Goal: Information Seeking & Learning: Find specific fact

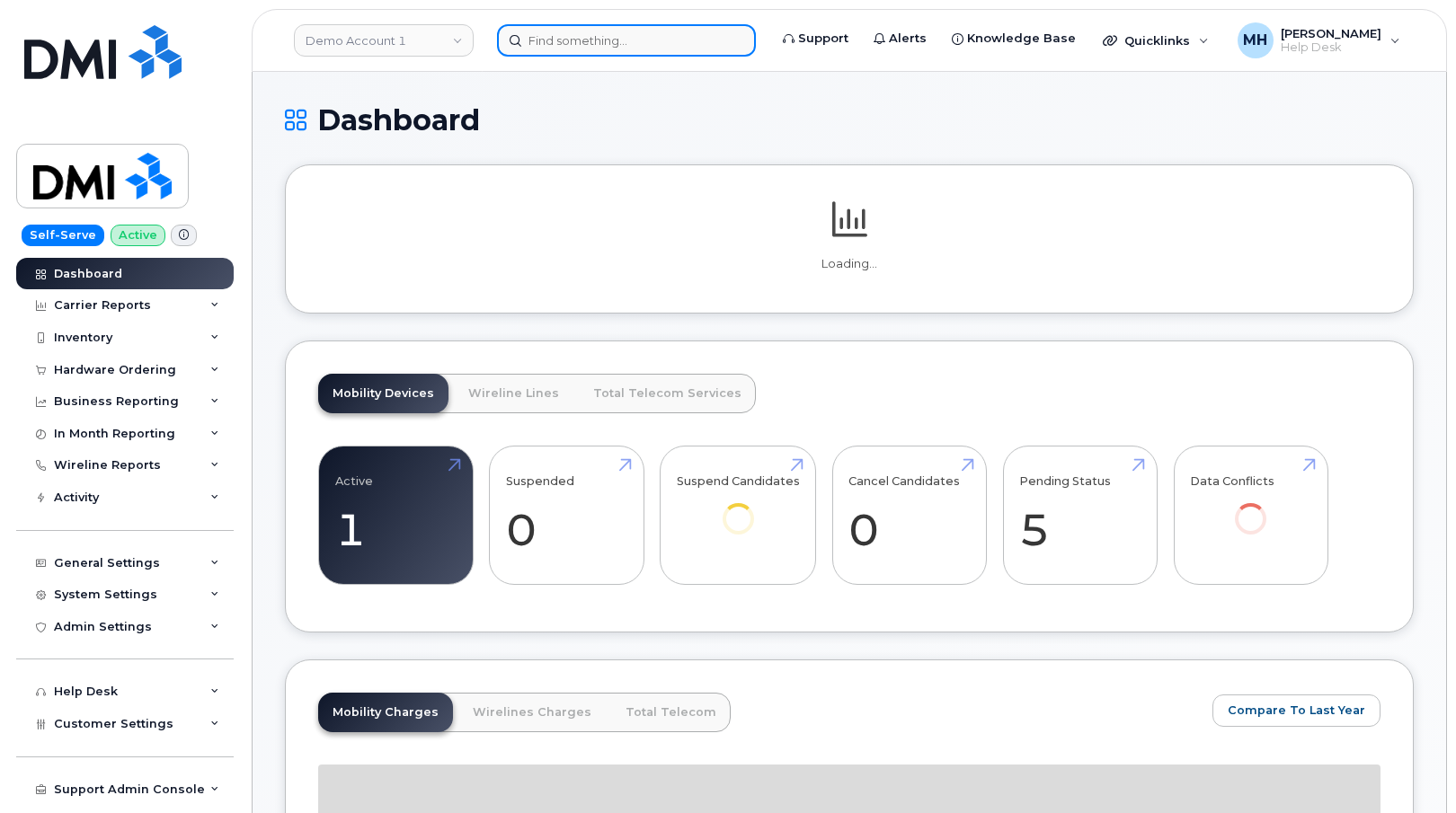
click at [556, 43] on input at bounding box center [627, 40] width 259 height 33
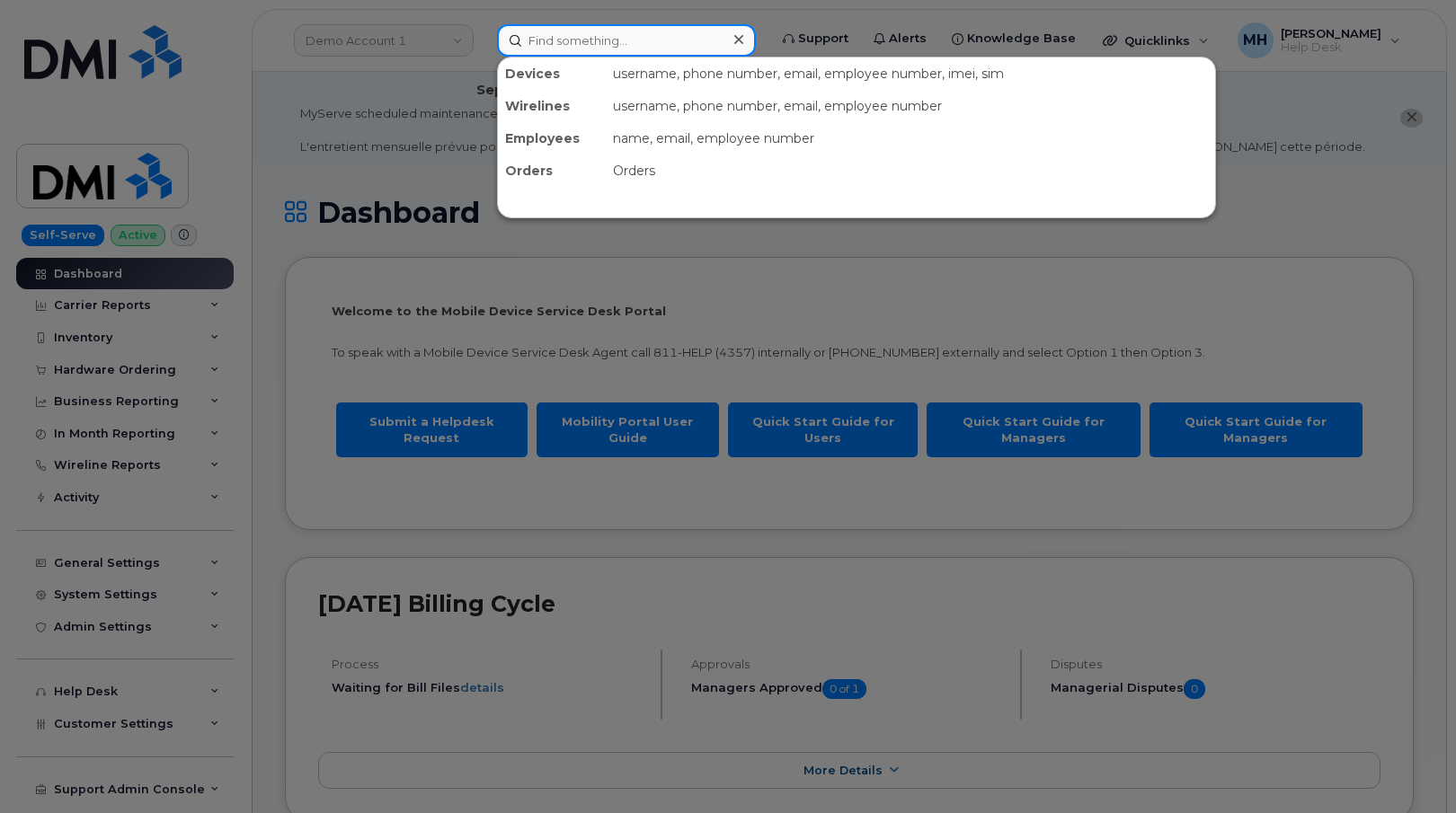
paste input "480-327-7988"
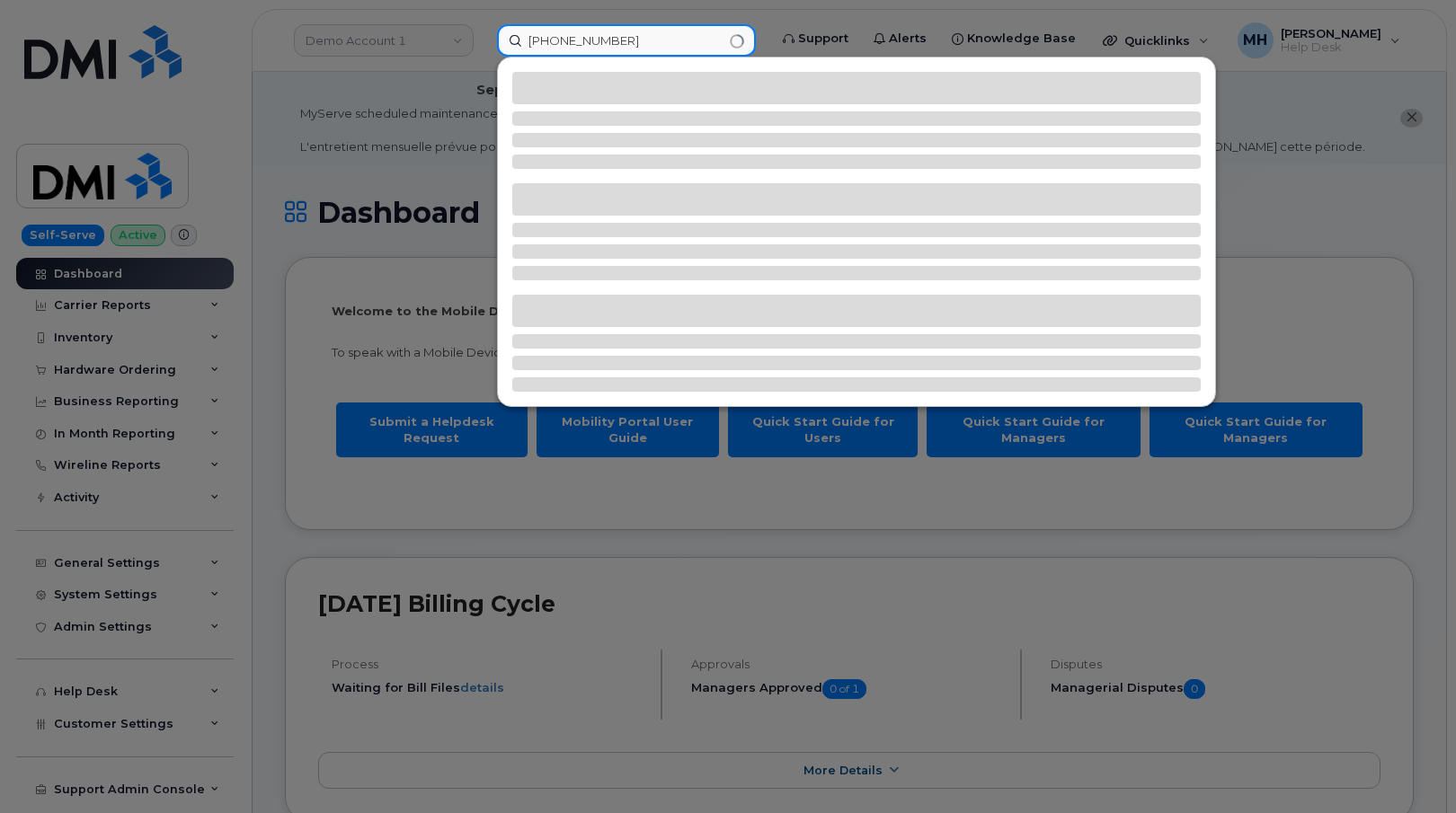
type input "480-327-7988"
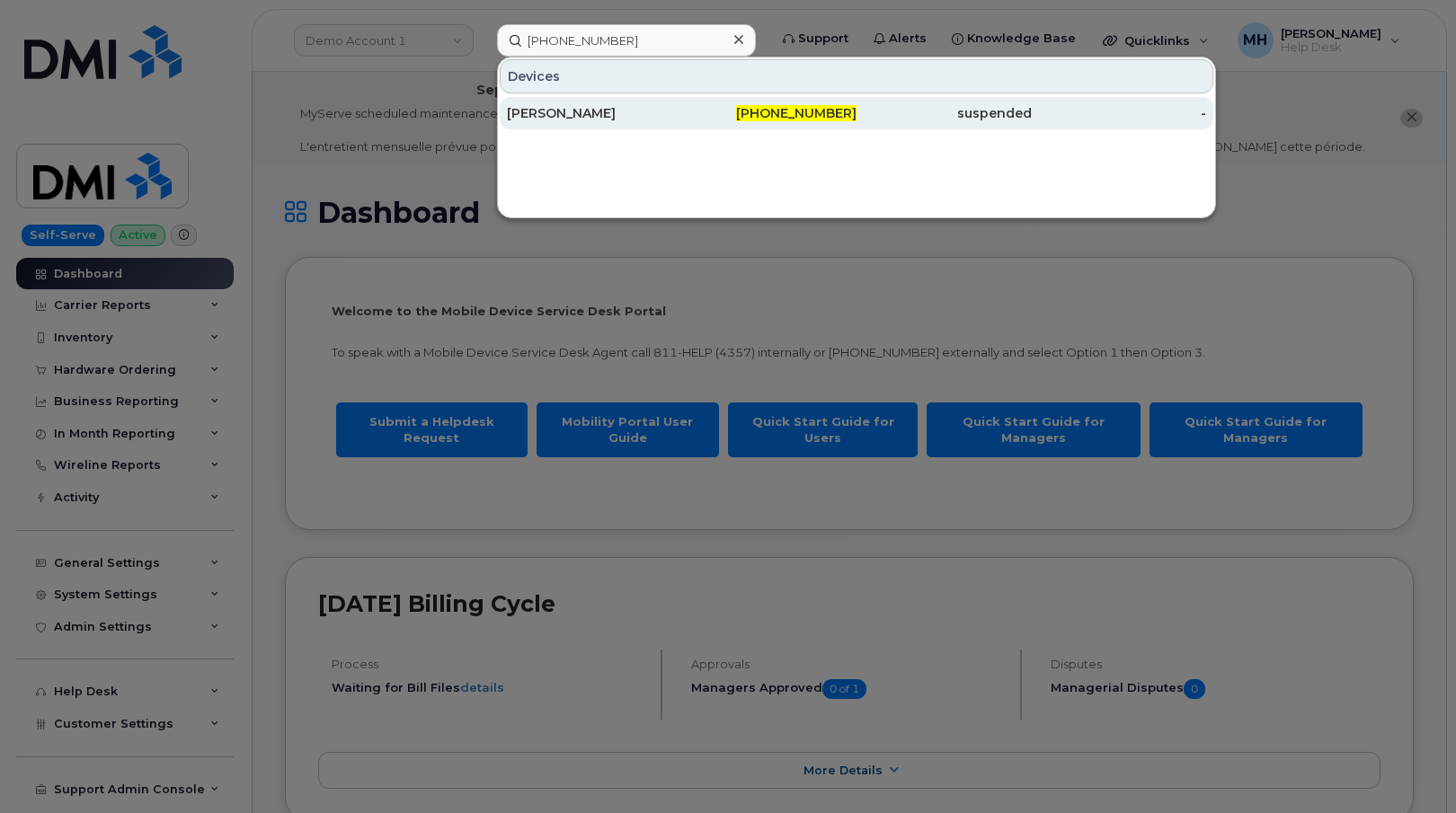
click at [600, 120] on div "[PERSON_NAME]" at bounding box center [594, 113] width 175 height 18
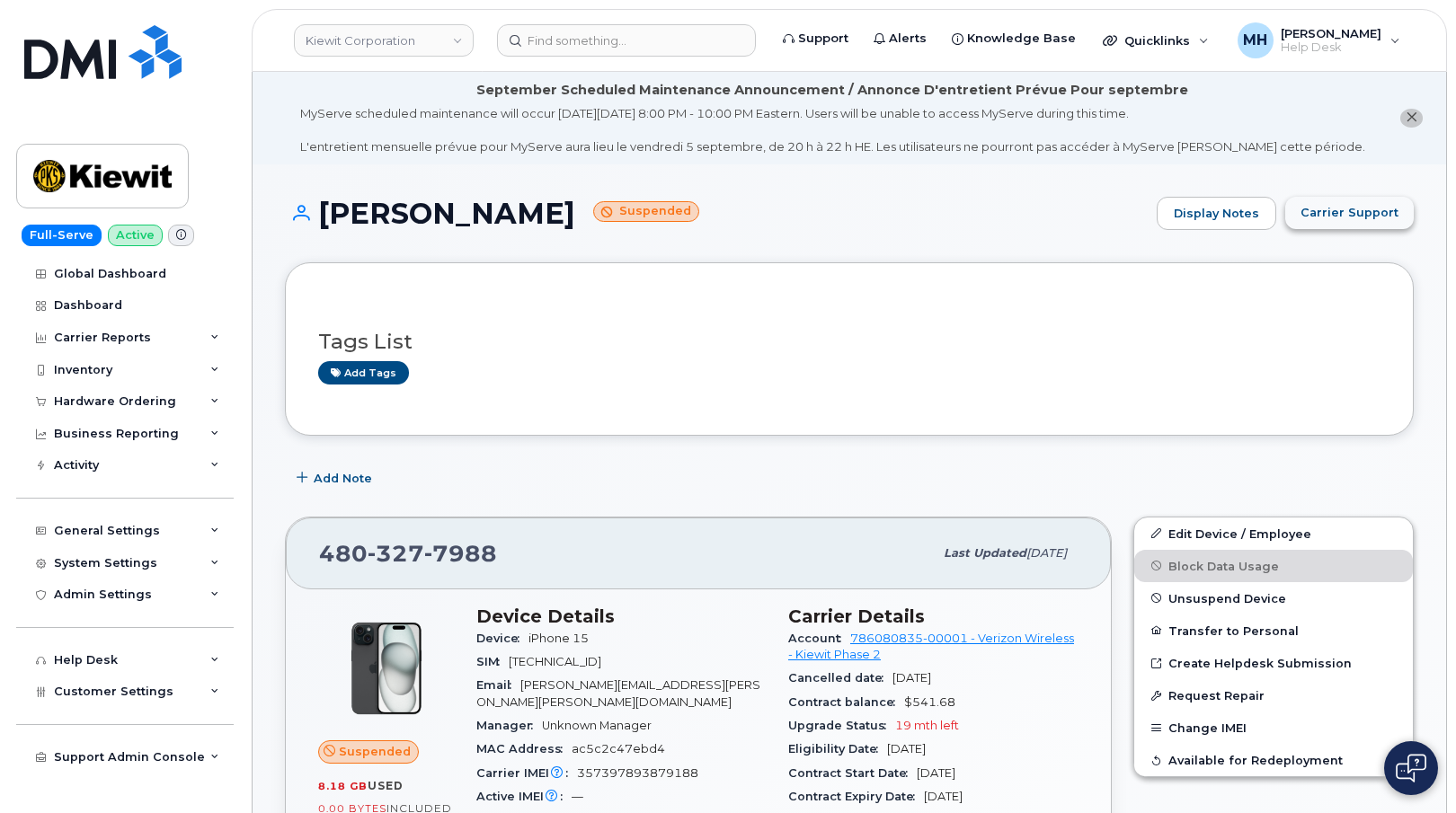
click at [1308, 219] on span "Carrier Support" at bounding box center [1349, 212] width 98 height 17
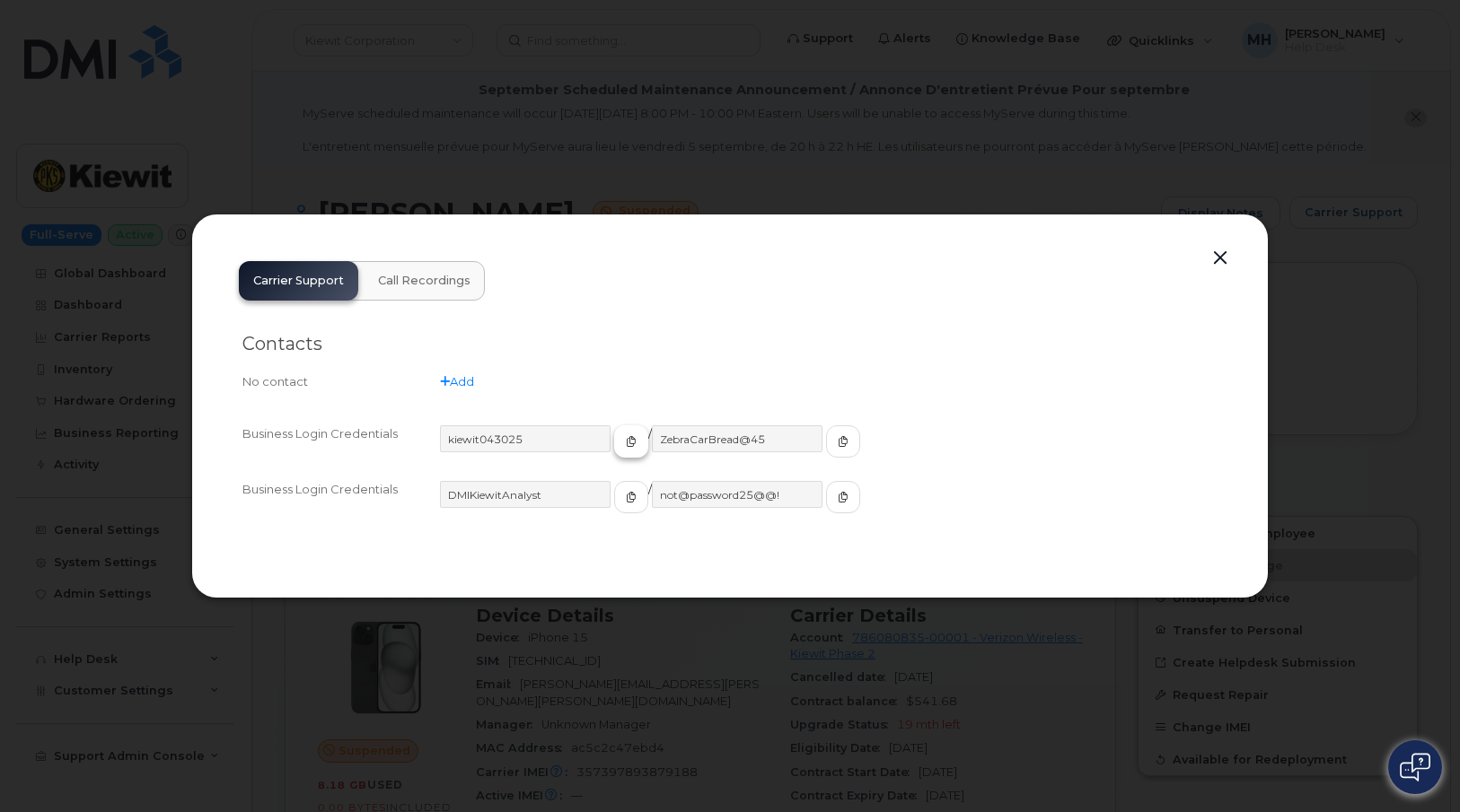
click at [623, 439] on span "button" at bounding box center [631, 441] width 16 height 16
click at [826, 433] on button "button" at bounding box center [843, 441] width 34 height 33
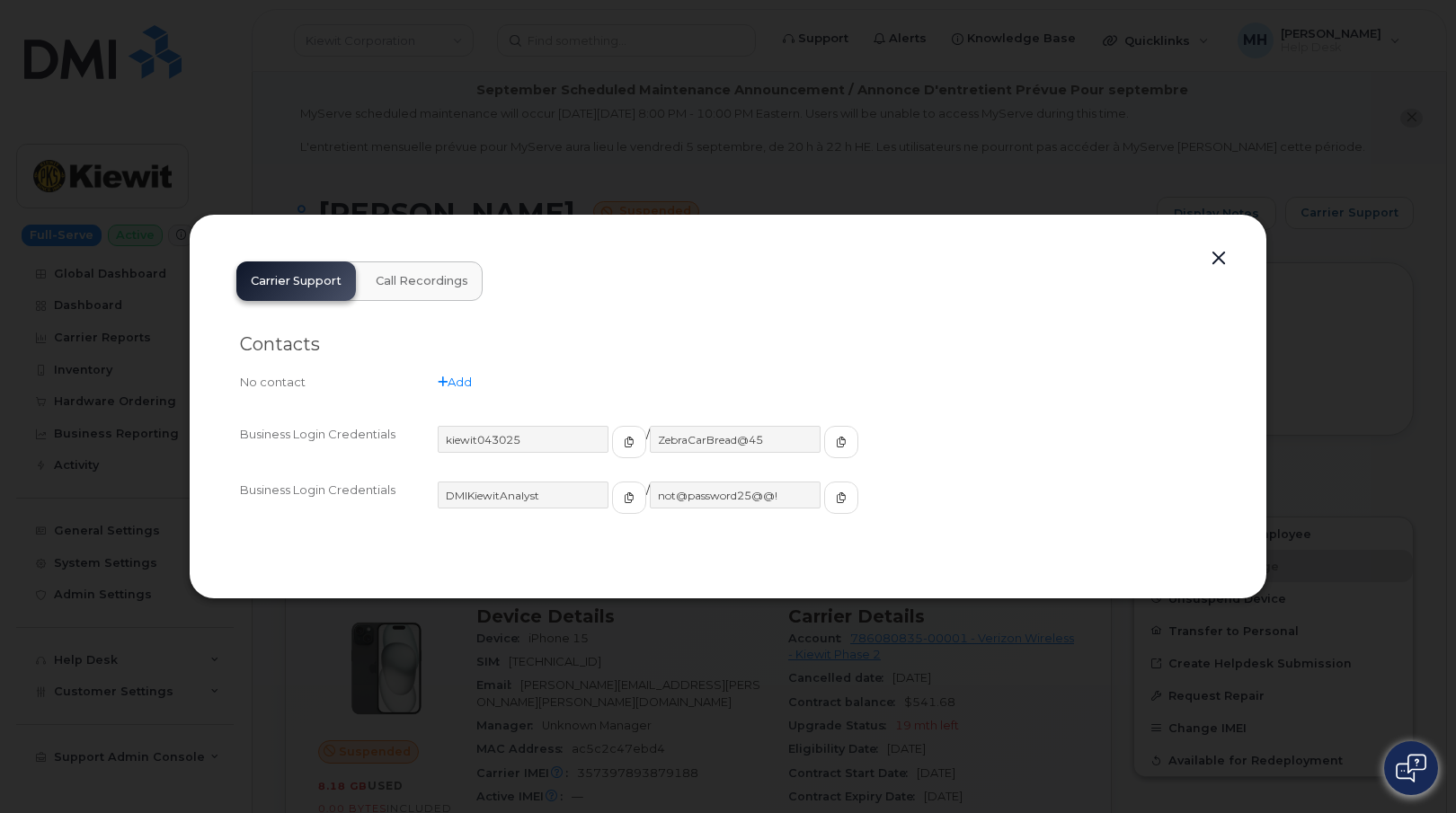
click at [65, 285] on div at bounding box center [728, 406] width 1456 height 813
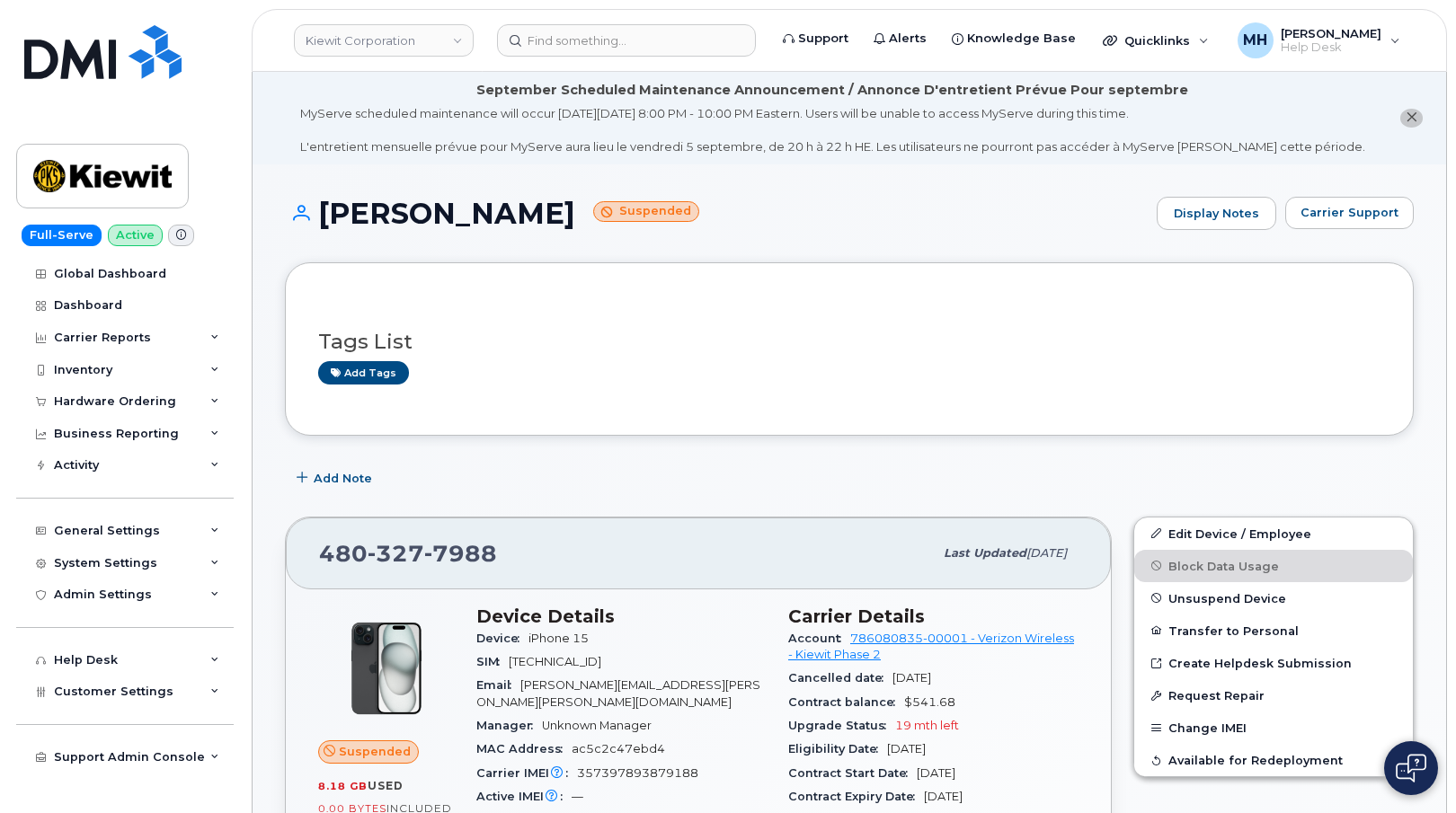
click at [662, 77] on li "September Scheduled Maintenance Announcement / Annonce D'entretient Prévue Pour…" at bounding box center [850, 117] width 1194 height 92
click at [668, 47] on input at bounding box center [627, 40] width 259 height 33
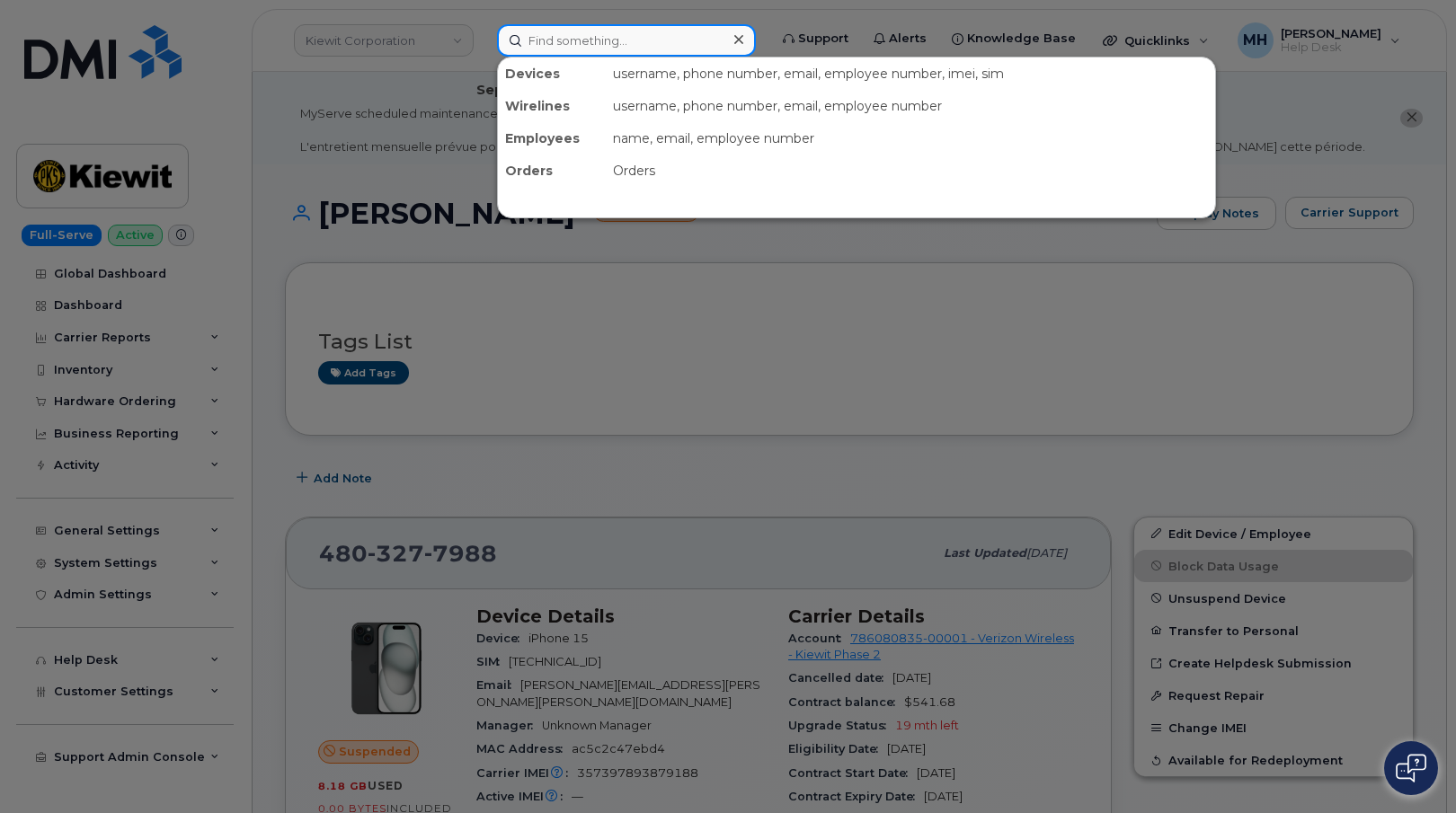
paste input "[PHONE_NUMBER]"
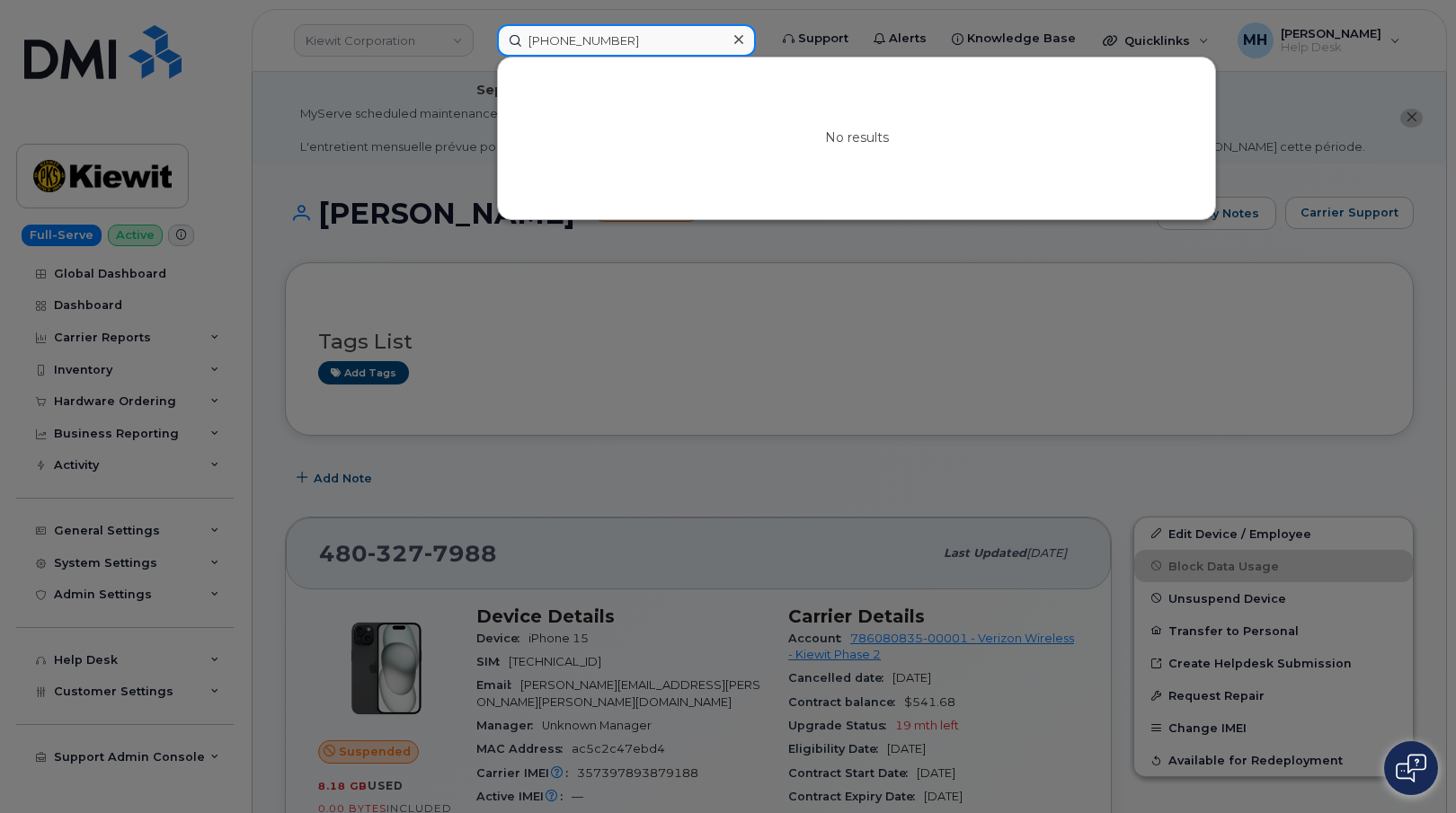
type input "[PHONE_NUMBER]"
click at [461, 243] on div at bounding box center [728, 406] width 1456 height 813
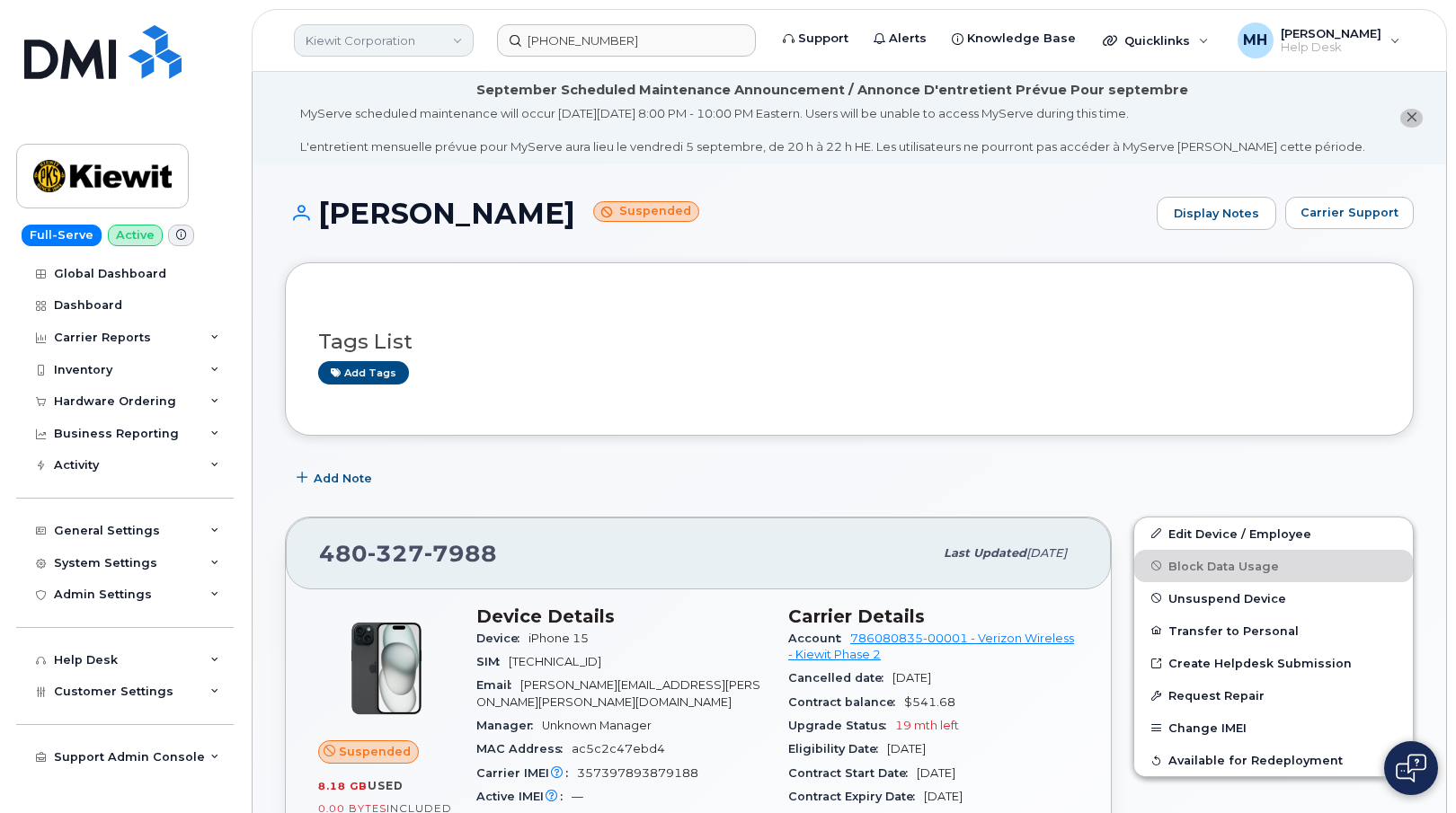
click at [339, 48] on link "Kiewit Corporation" at bounding box center [384, 40] width 180 height 33
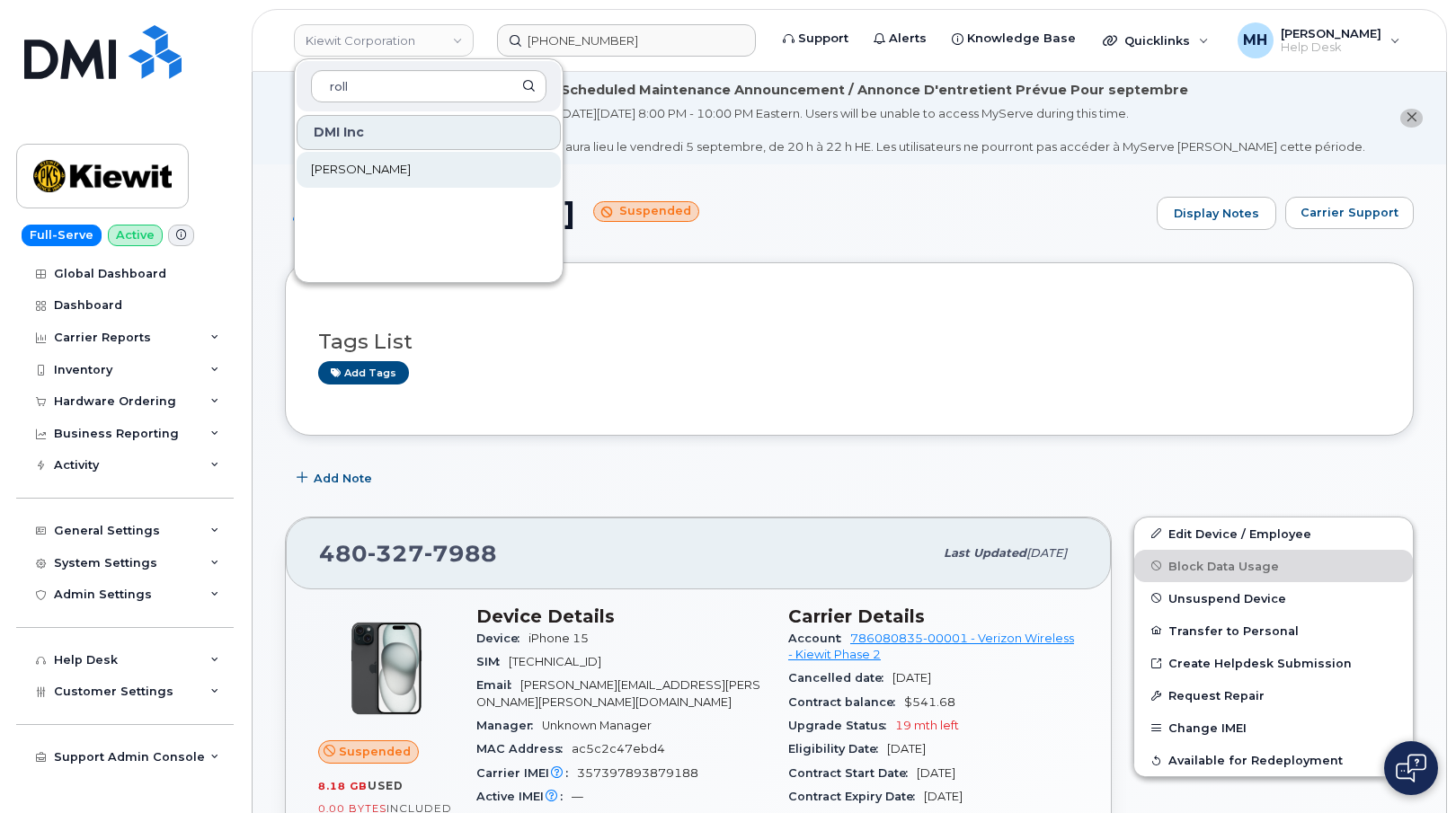
type input "roll"
click at [337, 165] on span "[PERSON_NAME]" at bounding box center [361, 169] width 100 height 18
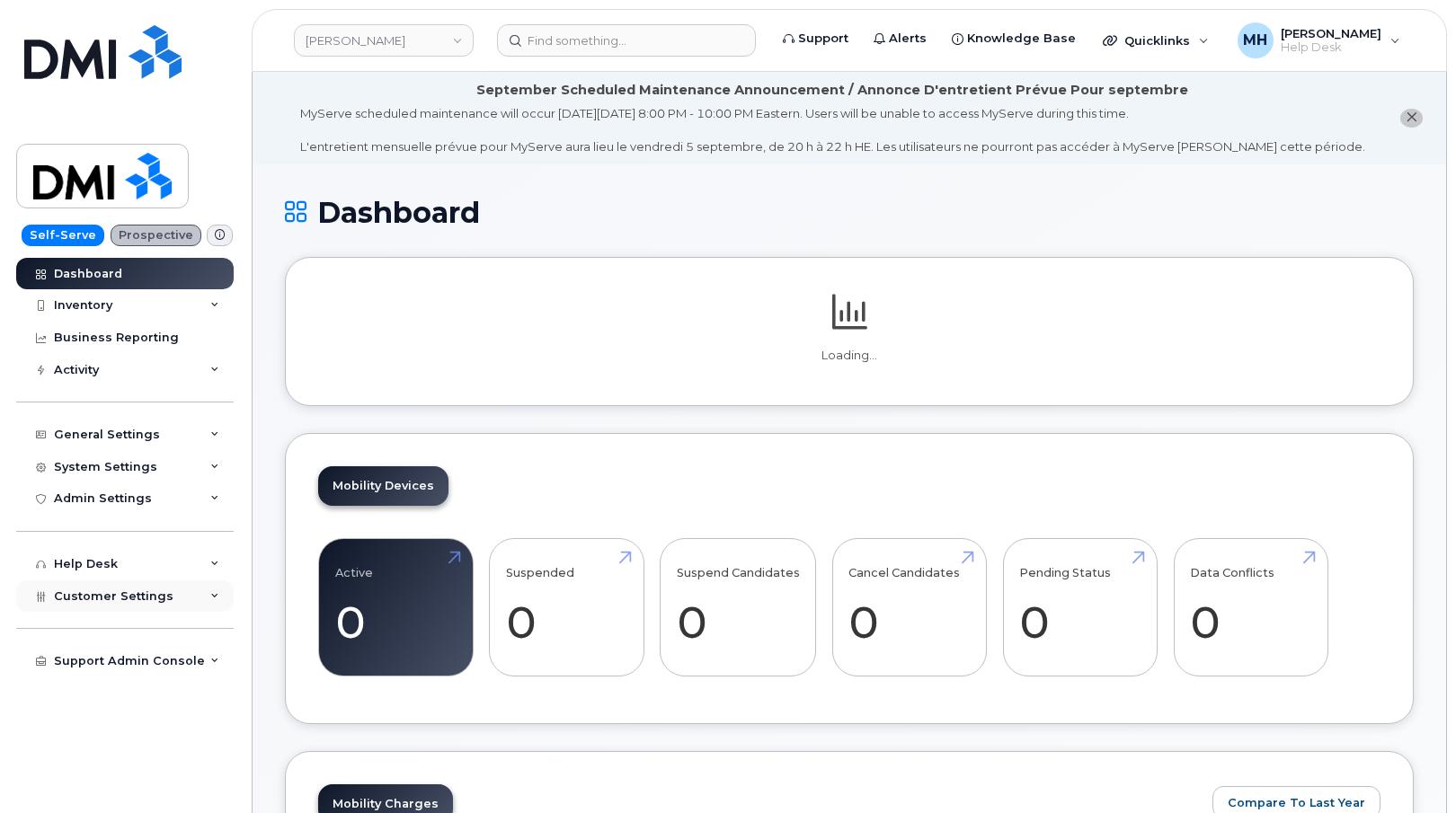
click at [143, 580] on div "Customer Settings" at bounding box center [125, 596] width 218 height 33
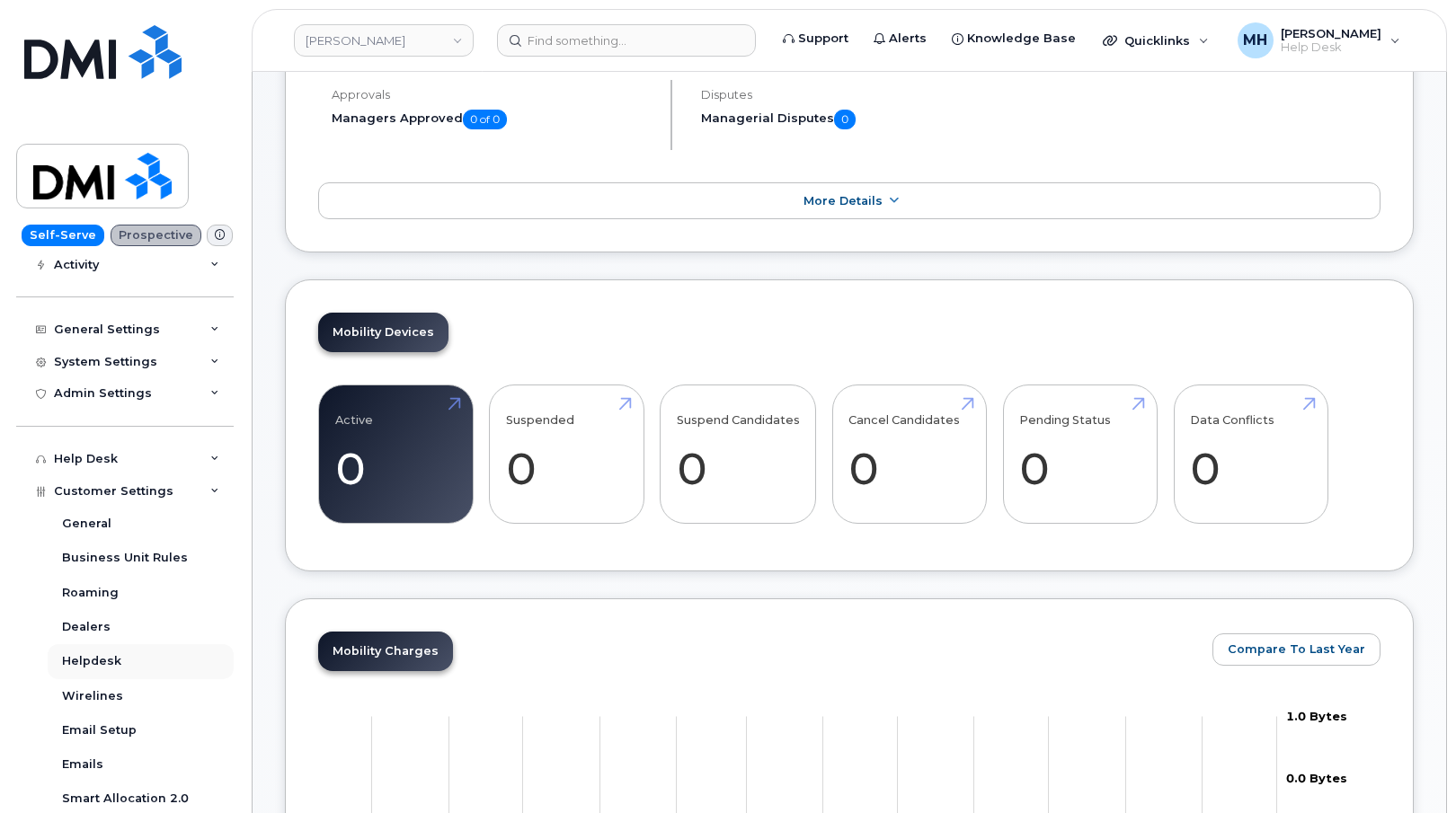
scroll to position [270, 0]
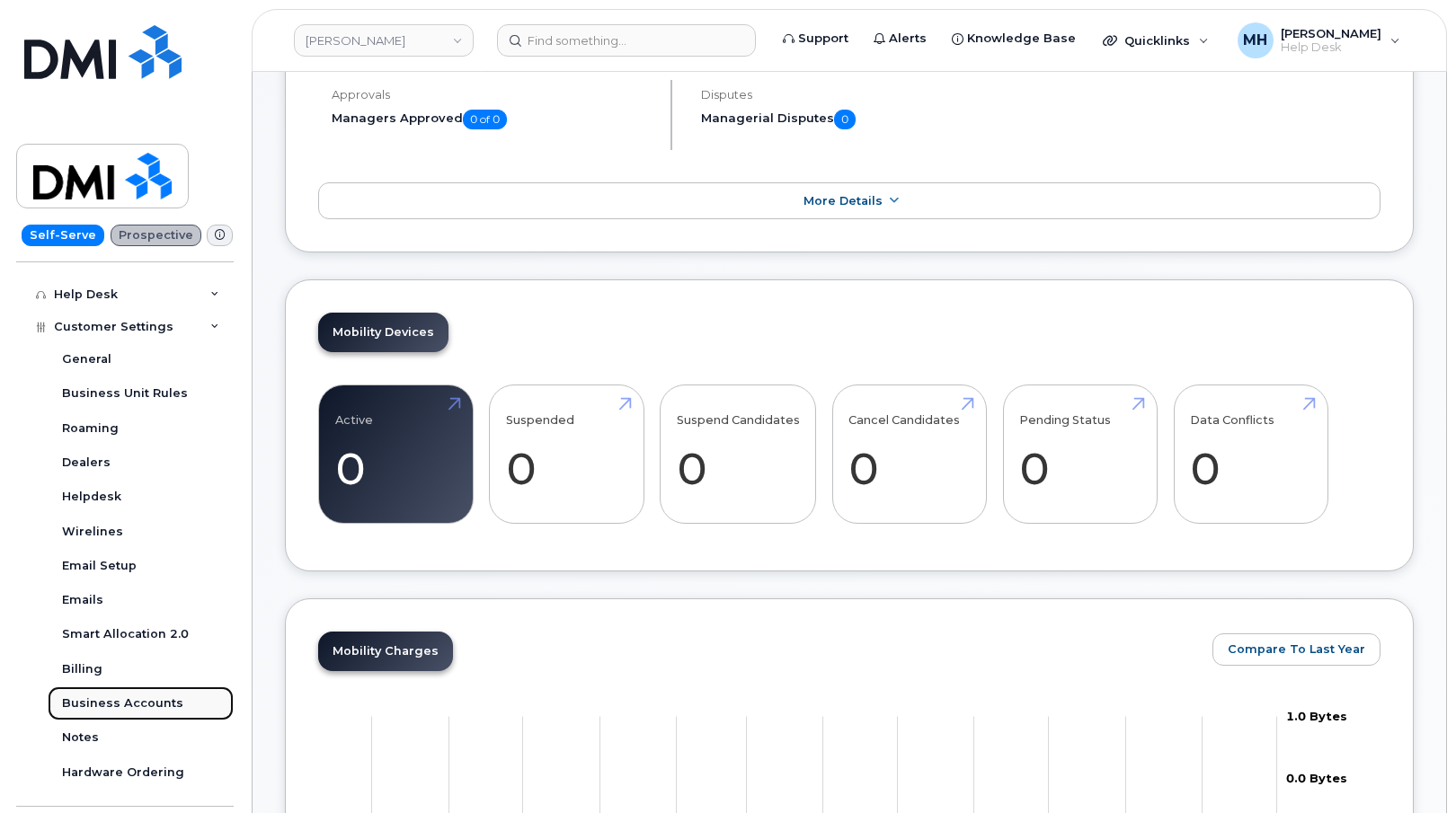
click at [156, 702] on div "Business Accounts" at bounding box center [123, 703] width 121 height 16
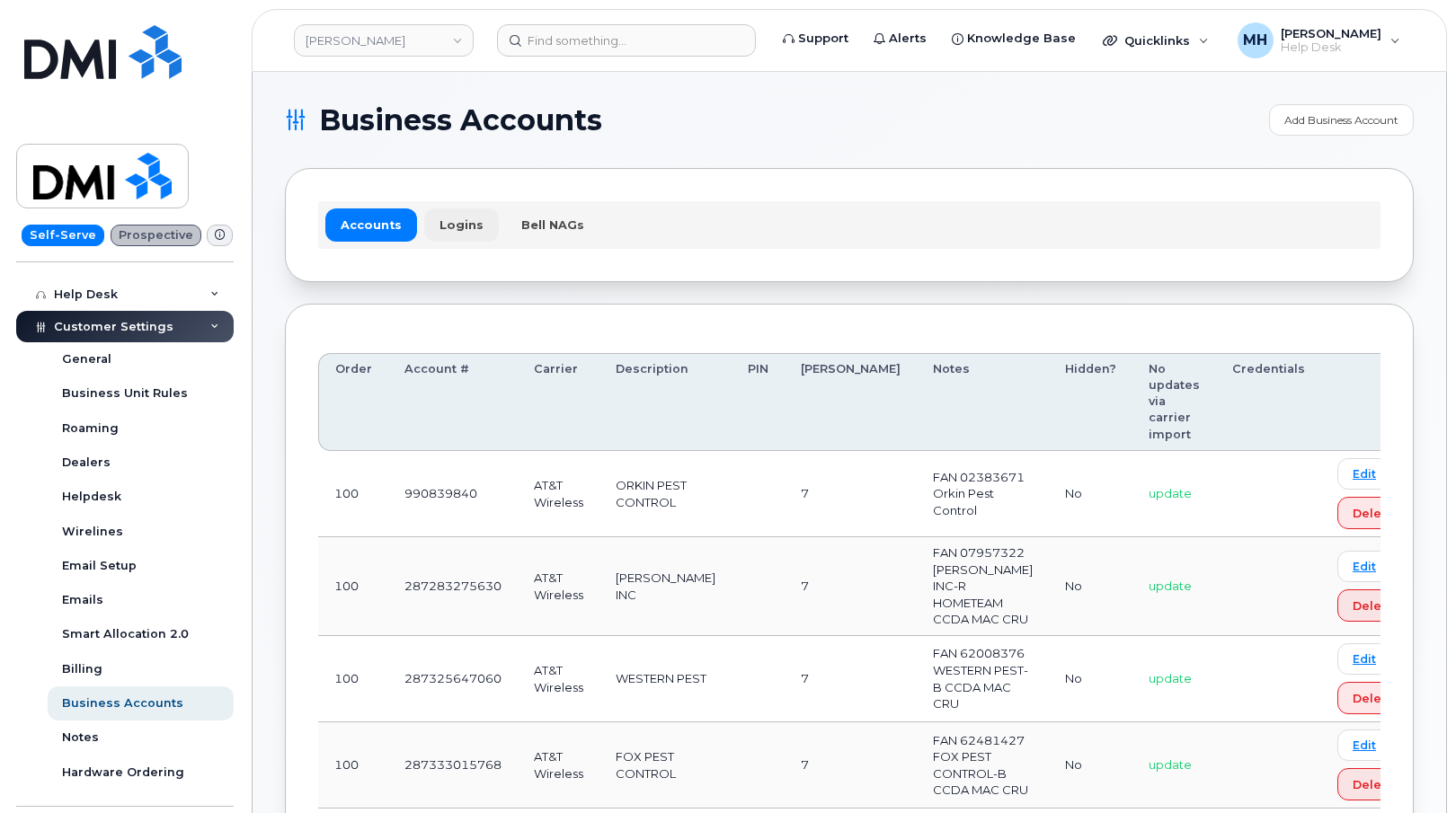
click at [476, 209] on div "Accounts Logins Bell NAGs" at bounding box center [850, 224] width 1063 height 47
click at [471, 219] on link "Logins" at bounding box center [462, 224] width 75 height 33
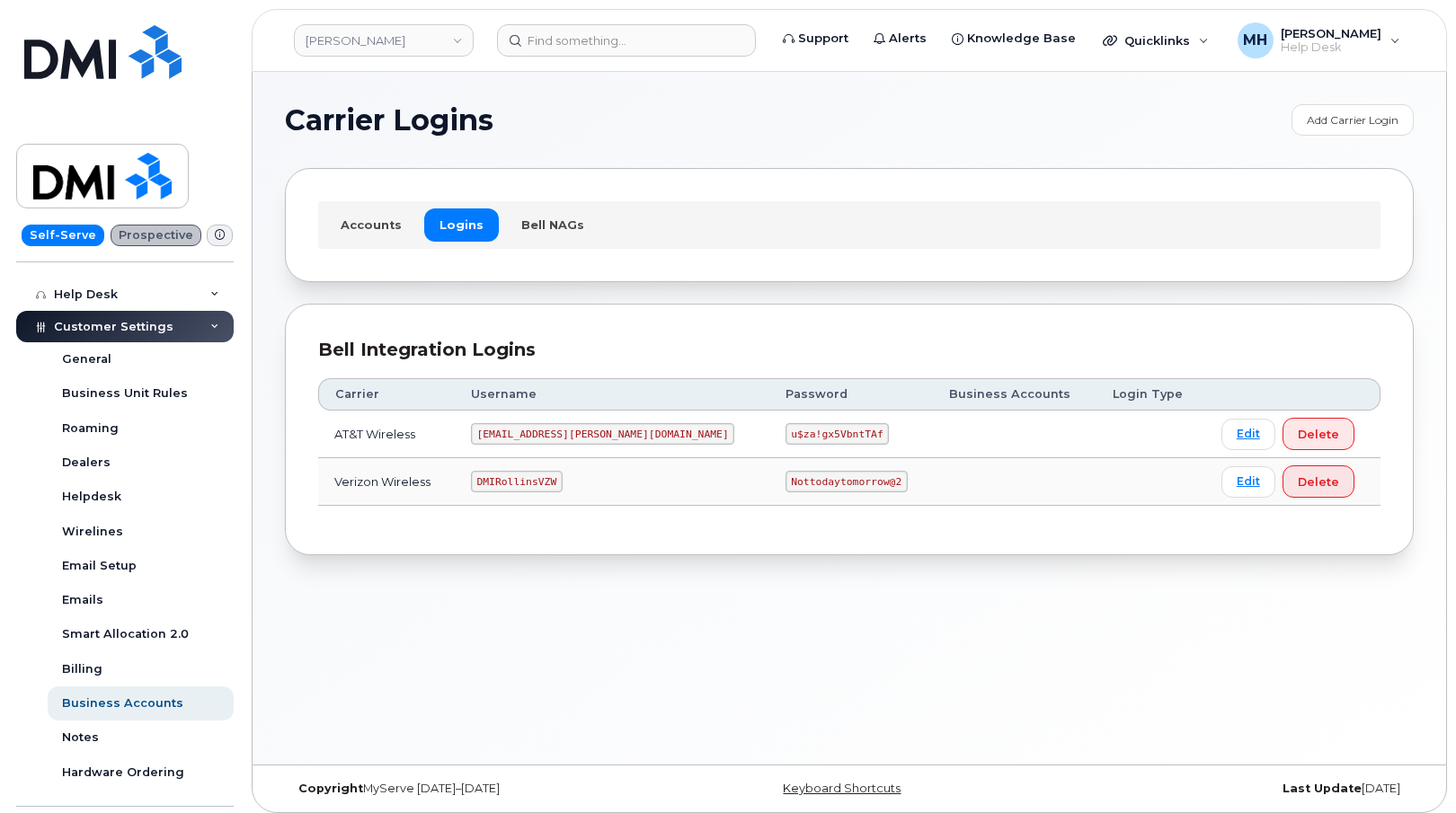
click at [552, 488] on code "DMIRollinsVZW" at bounding box center [517, 481] width 91 height 21
copy code "DMIRollinsVZW"
drag, startPoint x: 807, startPoint y: 483, endPoint x: 684, endPoint y: 483, distance: 123.0
click at [769, 483] on td "Nottodaytomorrow@2" at bounding box center [851, 481] width 165 height 47
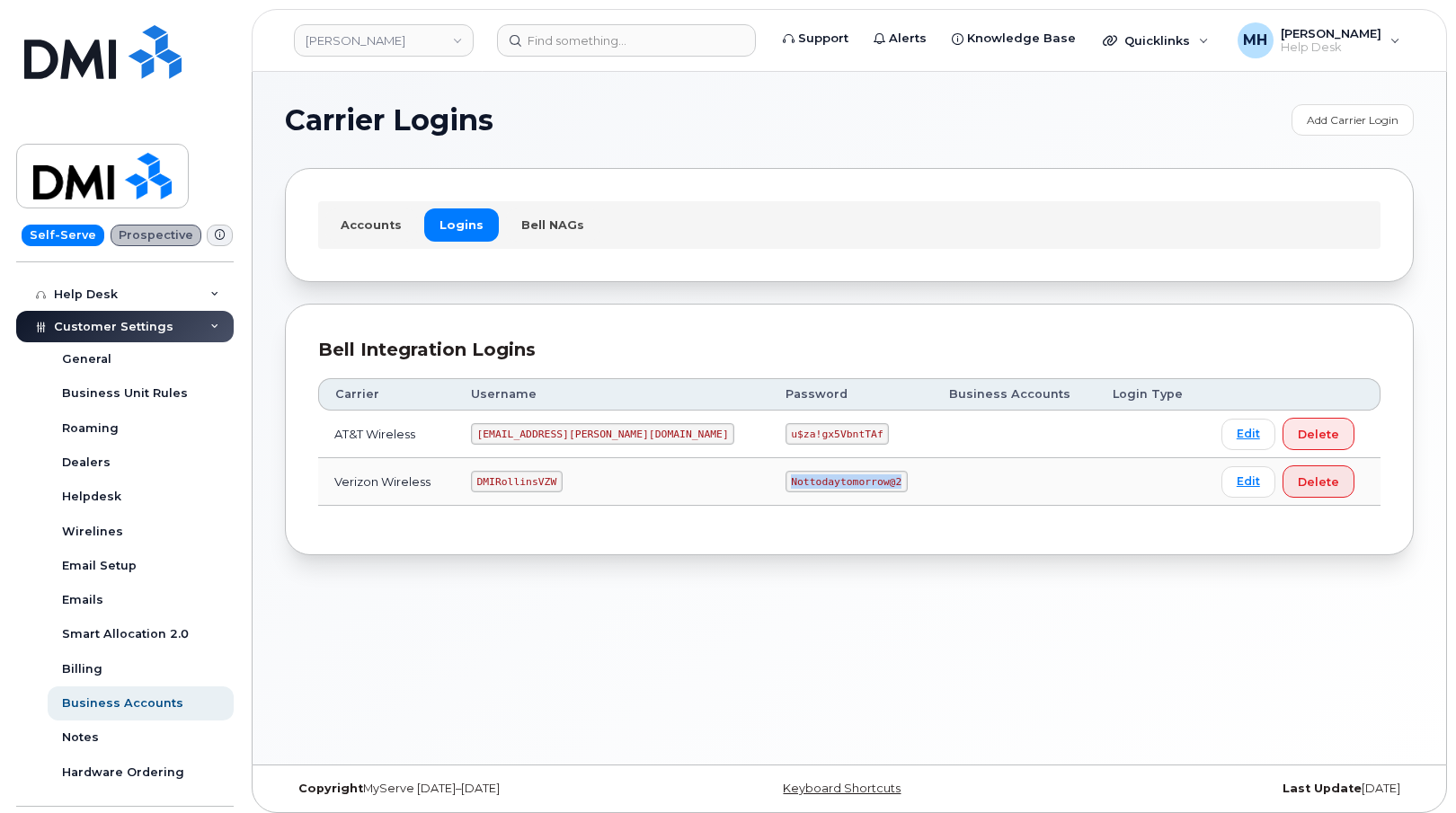
copy code "Nottodaytomorrow@2"
